Goal: Transaction & Acquisition: Purchase product/service

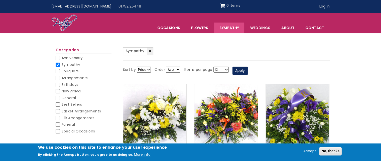
click at [58, 103] on input "Best Sellers" at bounding box center [58, 105] width 4 height 4
checkbox input "false"
click at [57, 65] on input "Sympathy" at bounding box center [58, 65] width 4 height 4
checkbox input "false"
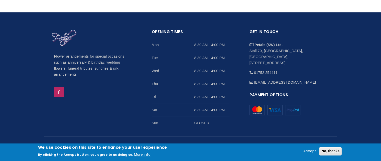
scroll to position [400, 0]
